Goal: Navigation & Orientation: Find specific page/section

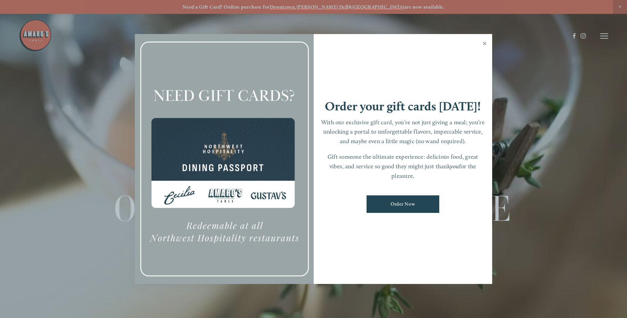
click at [484, 40] on link "Close" at bounding box center [484, 44] width 13 height 19
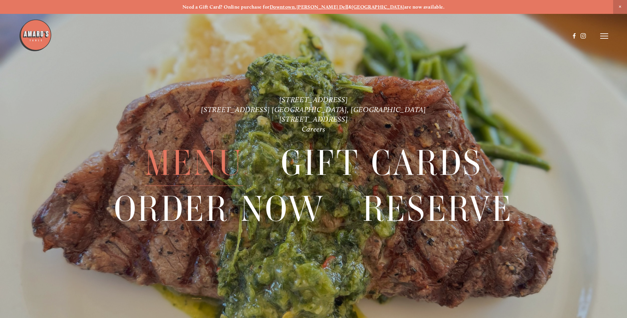
click at [190, 170] on span "Menu" at bounding box center [194, 162] width 98 height 45
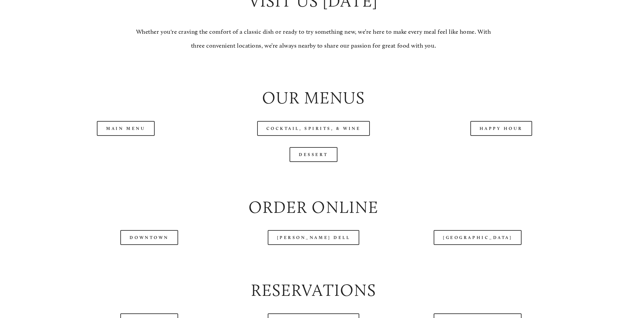
scroll to position [698, 0]
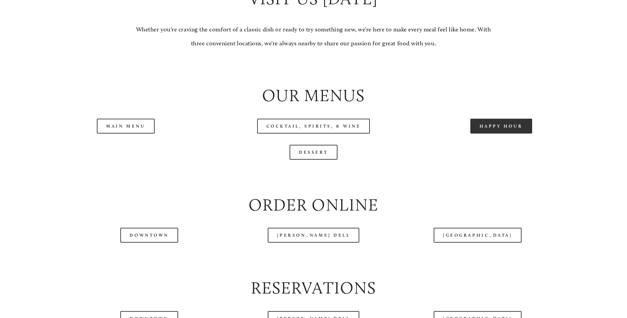
click at [507, 133] on link "Happy Hour" at bounding box center [501, 126] width 62 height 15
